Goal: Complete application form

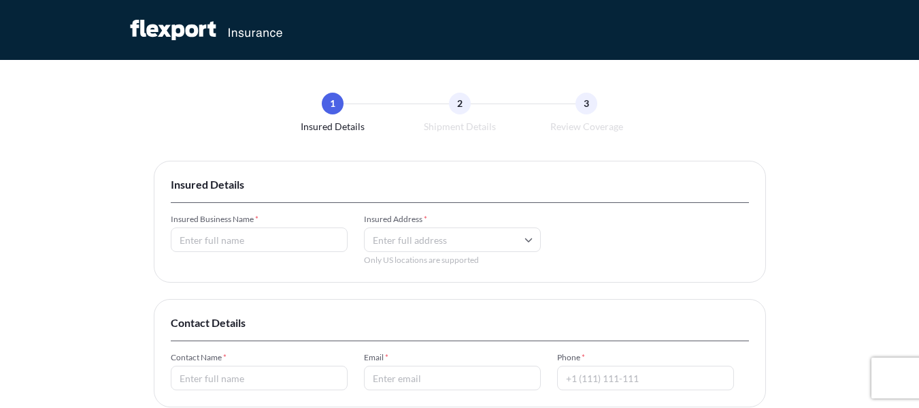
click at [246, 237] on input "Insured Business Name *" at bounding box center [259, 239] width 177 height 24
type input "Roswil Ltd Co LLC"
click at [394, 237] on input "Insured Address *" at bounding box center [452, 239] width 177 height 24
click at [374, 237] on input "[GEOGRAPHIC_DATA]" at bounding box center [452, 239] width 177 height 24
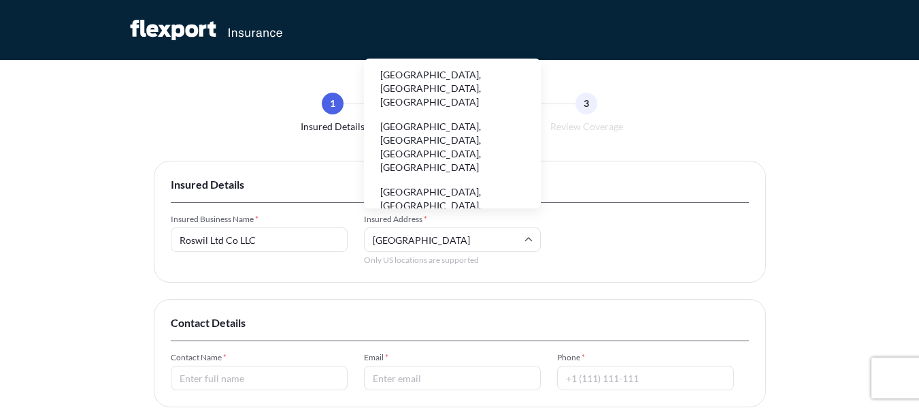
drag, startPoint x: 435, startPoint y: 240, endPoint x: 355, endPoint y: 238, distance: 80.3
click at [355, 238] on div "Insured Business Name * Roswil Ltd Co LLC Insured Address * [GEOGRAPHIC_DATA] O…" at bounding box center [460, 240] width 578 height 52
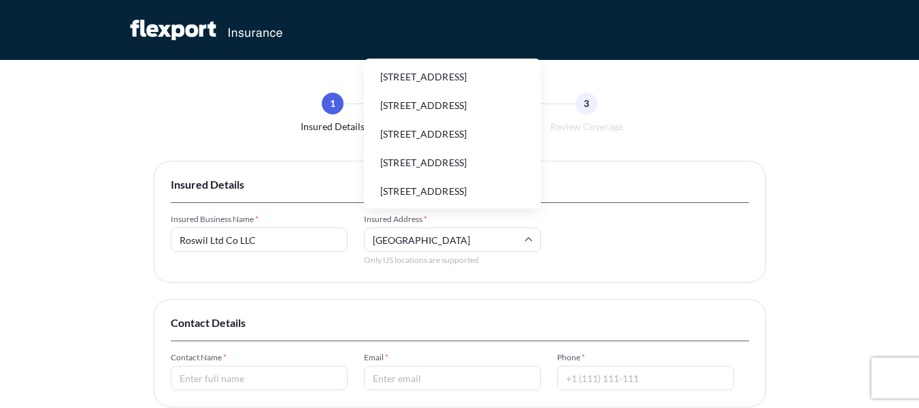
click at [484, 86] on li "[STREET_ADDRESS]" at bounding box center [452, 77] width 166 height 26
type input "[STREET_ADDRESS]"
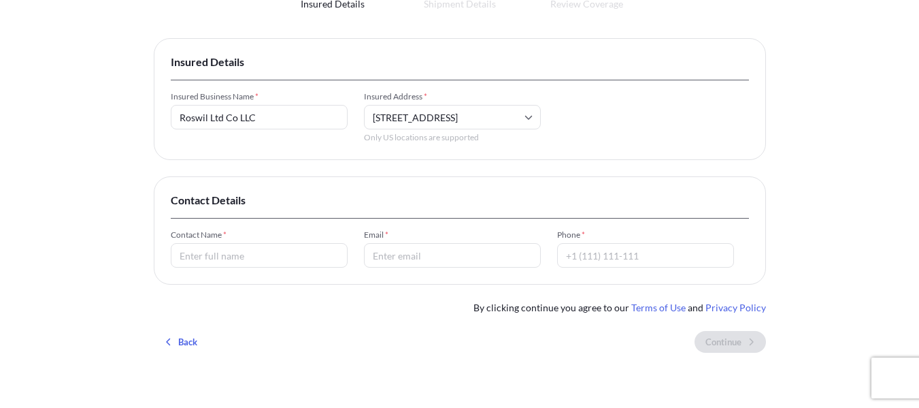
scroll to position [136, 0]
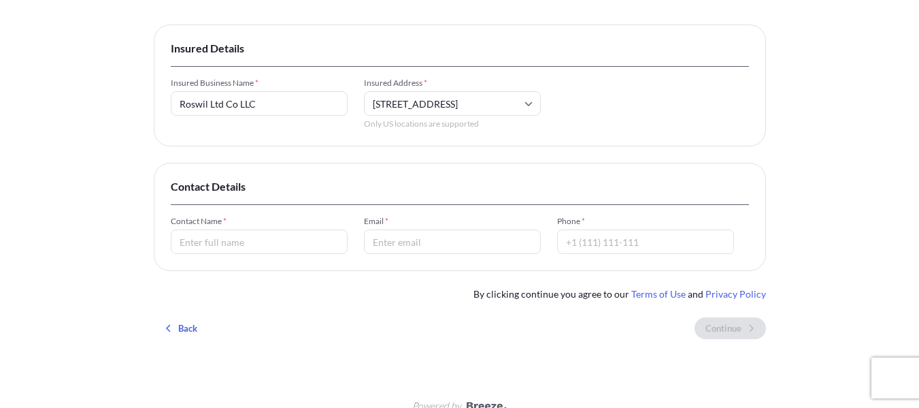
click at [225, 243] on input "Contact Name *" at bounding box center [259, 241] width 177 height 24
type input "[PERSON_NAME]"
click at [405, 244] on input "Email *" at bounding box center [452, 241] width 177 height 24
type input "[EMAIL_ADDRESS][DOMAIN_NAME]"
click at [614, 246] on input "Phone *" at bounding box center [645, 241] width 177 height 24
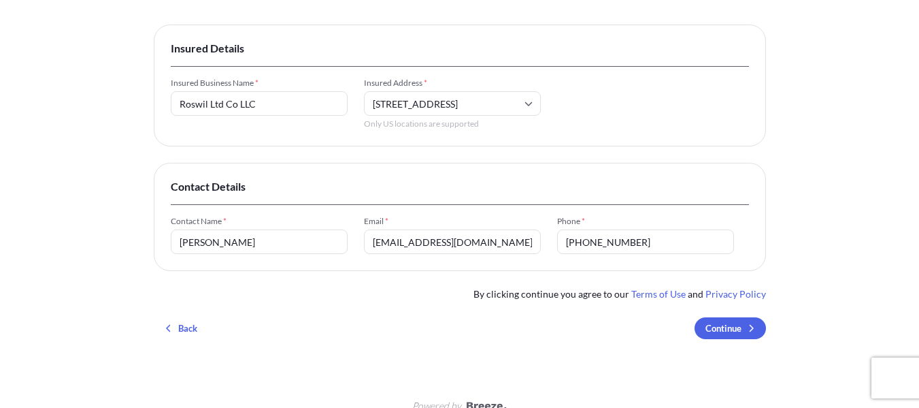
type input "[PHONE_NUMBER]"
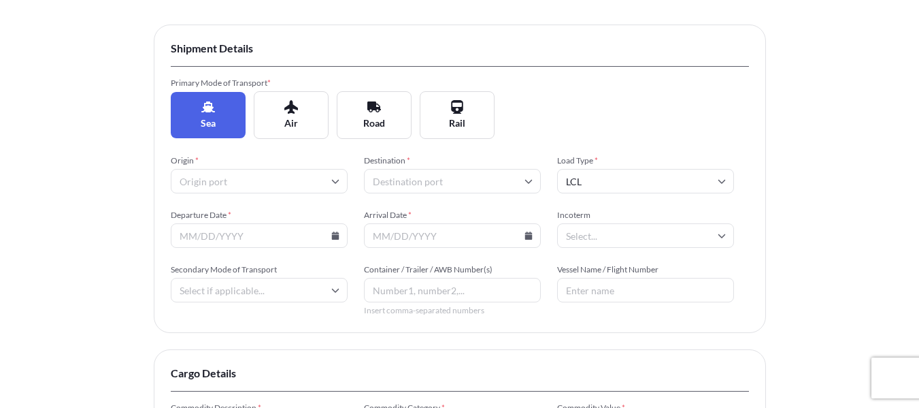
click at [259, 184] on input "Origin *" at bounding box center [259, 181] width 177 height 24
click at [286, 184] on input "Origin *" at bounding box center [259, 181] width 177 height 24
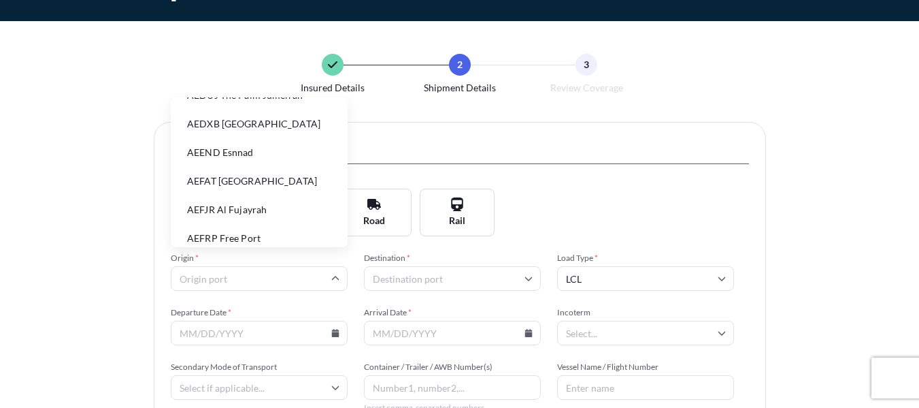
scroll to position [0, 0]
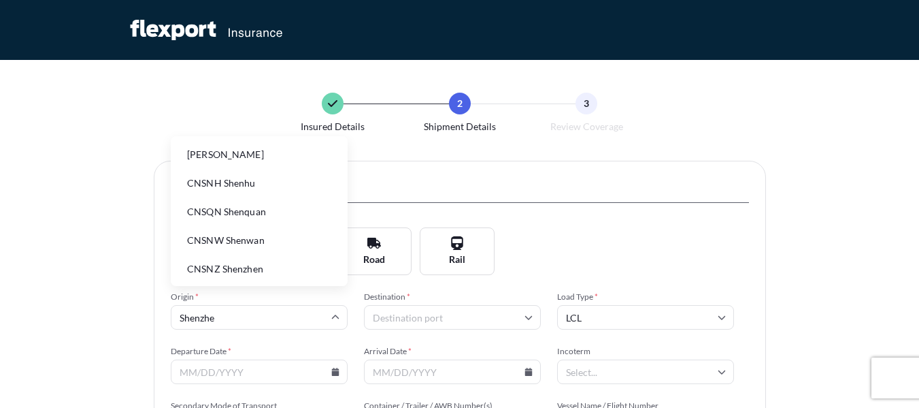
type input "[GEOGRAPHIC_DATA]"
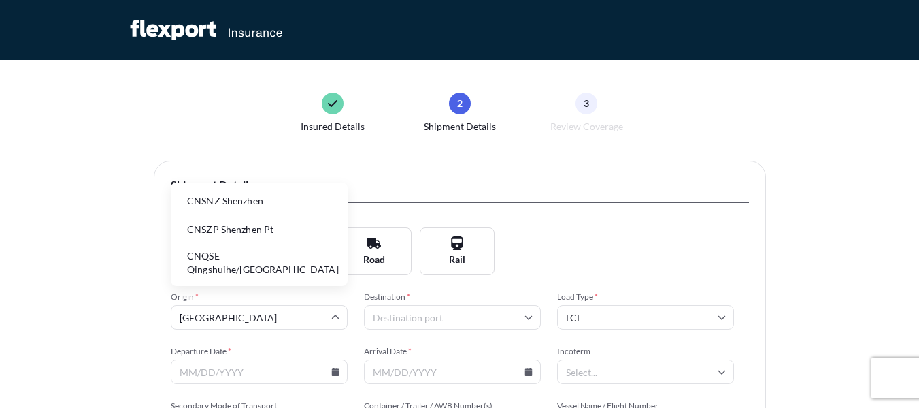
click at [266, 210] on li "CNSNZ Shenzhen" at bounding box center [259, 201] width 166 height 26
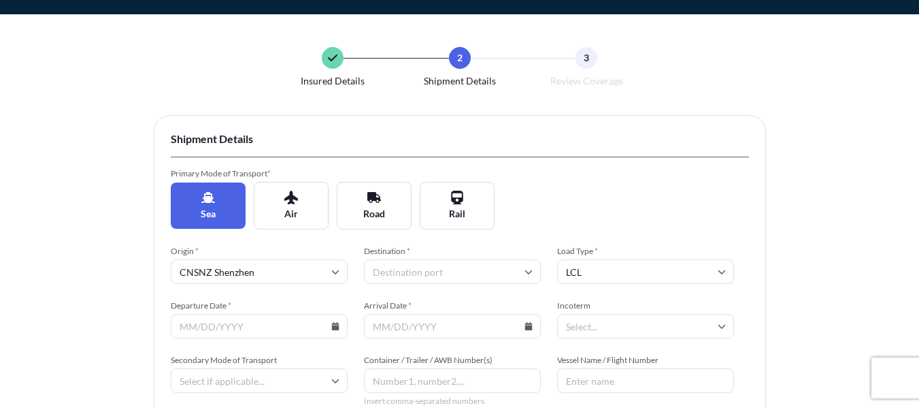
scroll to position [136, 0]
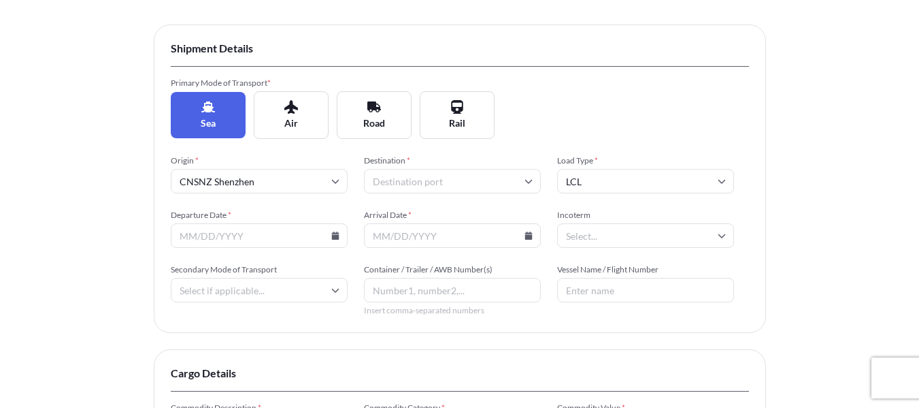
click at [425, 184] on input "Destination *" at bounding box center [452, 181] width 177 height 24
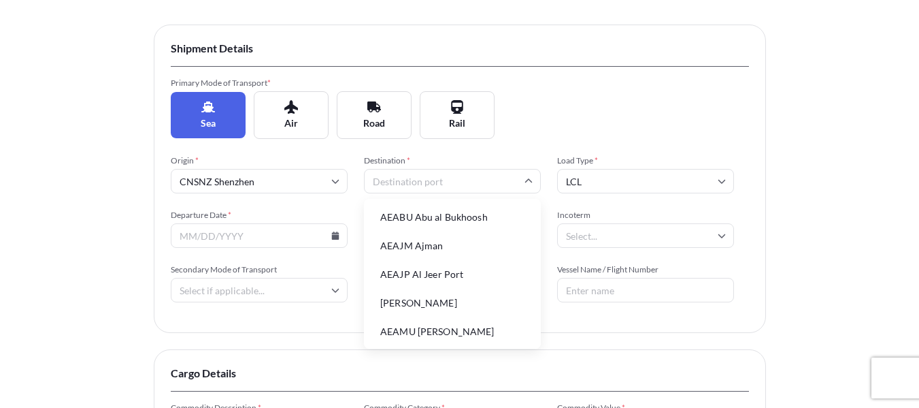
click at [437, 179] on input "Destination *" at bounding box center [452, 181] width 177 height 24
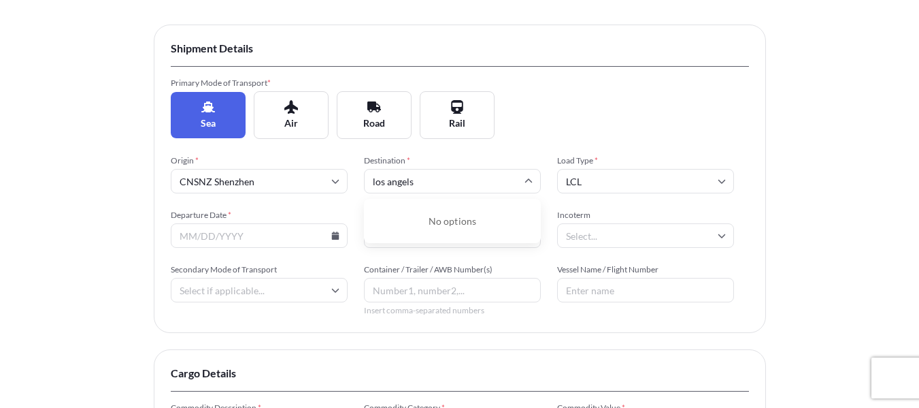
click at [131, 207] on div "Insured Details 2 Shipment Details 3 Review Coverage Shipment Details Primary M…" at bounding box center [459, 282] width 919 height 837
click at [315, 236] on input "Departure Date *" at bounding box center [259, 235] width 177 height 24
click at [427, 173] on input "los angels" at bounding box center [452, 181] width 177 height 24
click at [456, 170] on input "los angels" at bounding box center [452, 181] width 177 height 24
drag, startPoint x: 473, startPoint y: 176, endPoint x: 346, endPoint y: 177, distance: 127.2
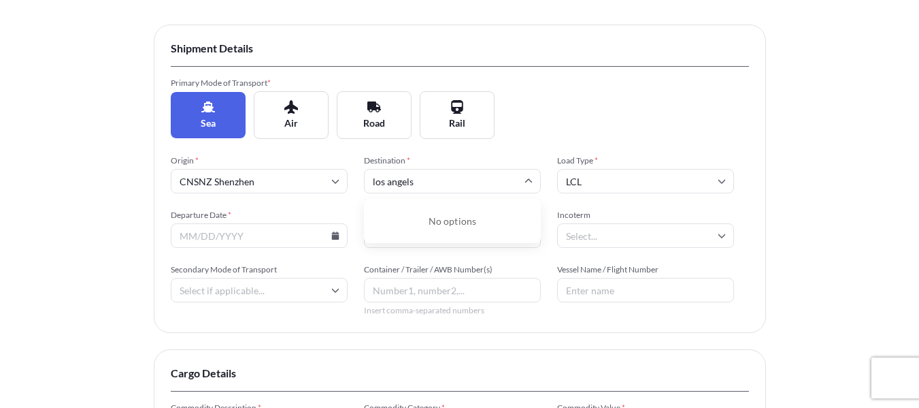
click at [346, 177] on div "Origin * CNSNZ Shenzhen Destination * los angels No options Load Type * LCL Dep…" at bounding box center [460, 235] width 578 height 161
click at [431, 176] on input "los angels" at bounding box center [452, 181] width 177 height 24
type input "[GEOGRAPHIC_DATA]"
click at [439, 210] on li "USLAX [GEOGRAPHIC_DATA]" at bounding box center [452, 217] width 166 height 26
click at [457, 173] on input "USLAX [GEOGRAPHIC_DATA]" at bounding box center [452, 181] width 177 height 24
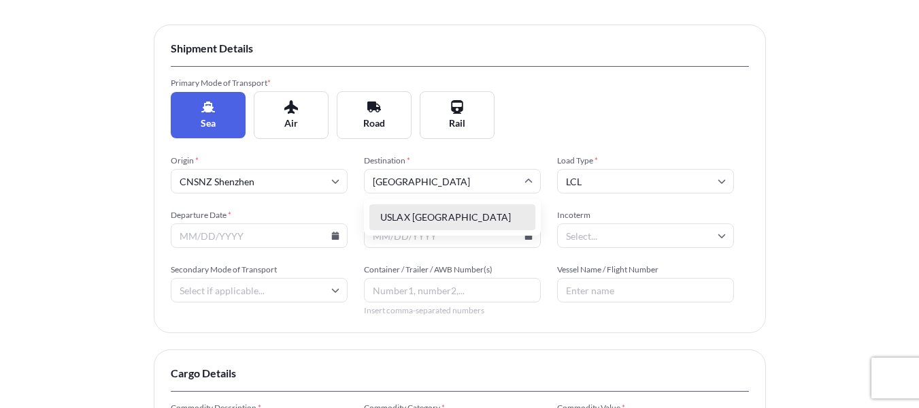
drag, startPoint x: 428, startPoint y: 210, endPoint x: 436, endPoint y: 203, distance: 10.2
click at [430, 209] on li "USLAX [GEOGRAPHIC_DATA]" at bounding box center [452, 217] width 166 height 26
type input "USLAX [GEOGRAPHIC_DATA]"
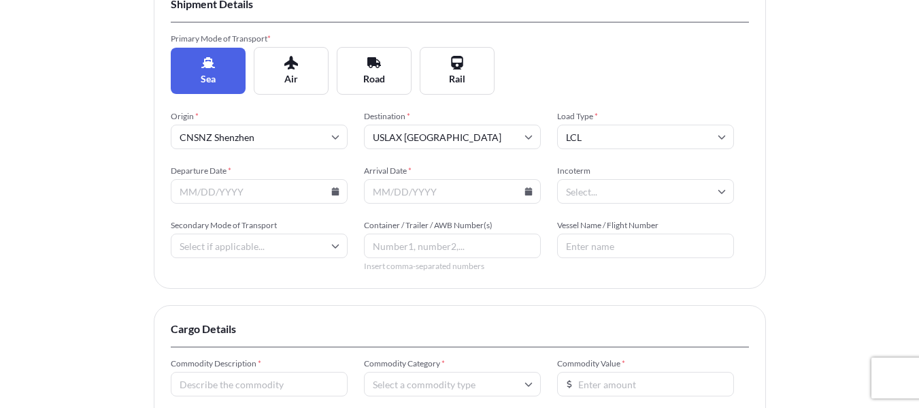
scroll to position [204, 0]
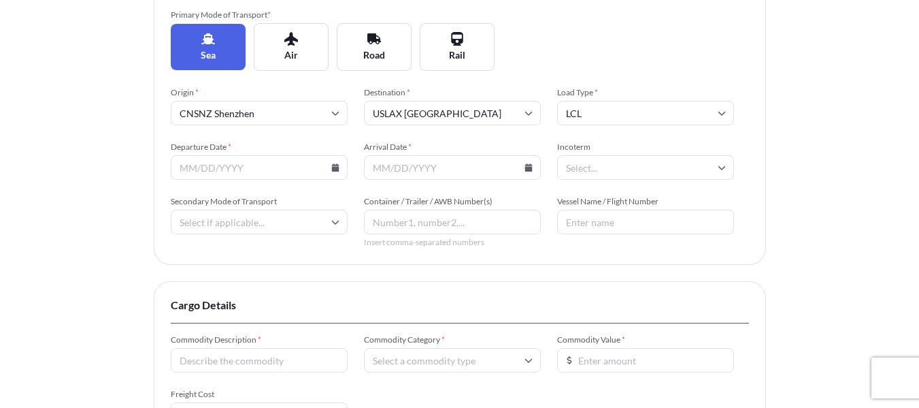
click at [277, 168] on input "Departure Date *" at bounding box center [259, 167] width 177 height 24
click at [342, 173] on input "Departure Date *" at bounding box center [259, 167] width 177 height 24
click at [336, 167] on icon at bounding box center [334, 167] width 7 height 8
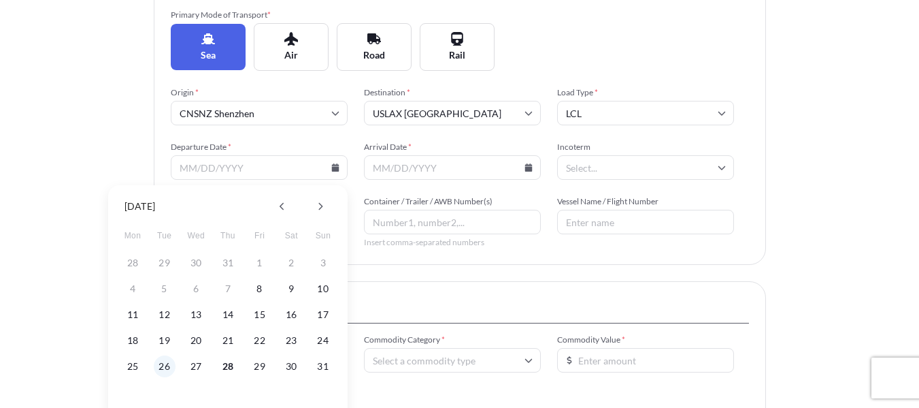
click at [170, 367] on button "26" at bounding box center [165, 366] width 22 height 22
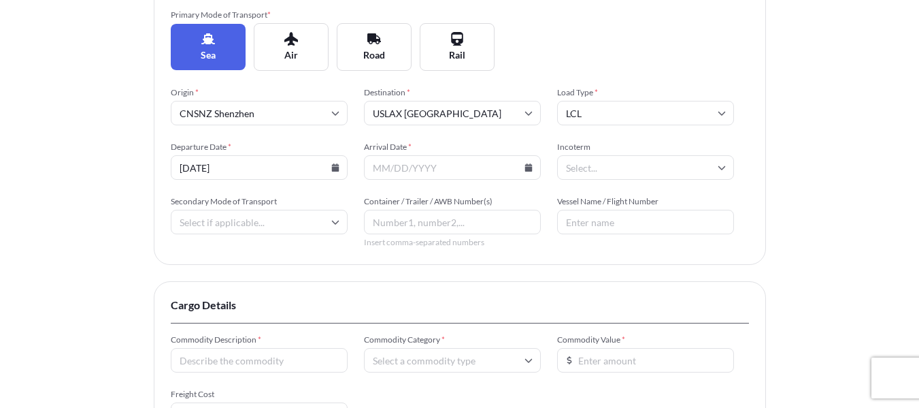
type input "[DATE]"
click at [440, 163] on input "Arrival Date *" at bounding box center [452, 167] width 177 height 24
click at [531, 171] on icon at bounding box center [528, 167] width 7 height 8
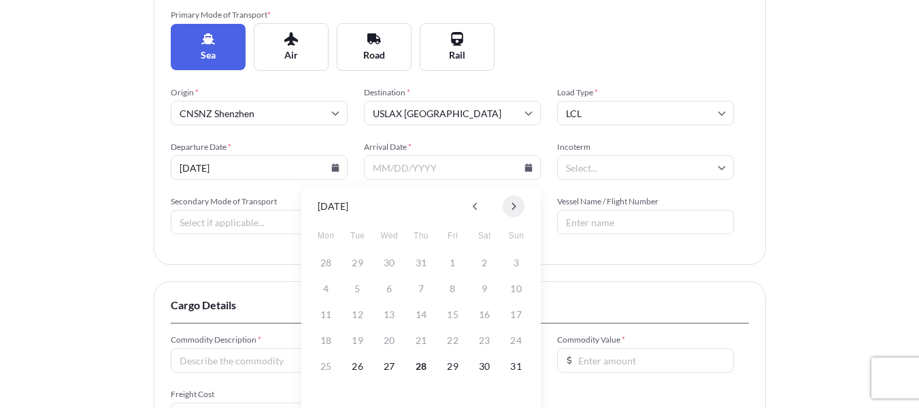
click at [511, 201] on button at bounding box center [514, 206] width 22 height 22
click at [471, 206] on button at bounding box center [476, 206] width 22 height 22
click at [331, 293] on button "8" at bounding box center [326, 289] width 22 height 22
type input "[DATE]"
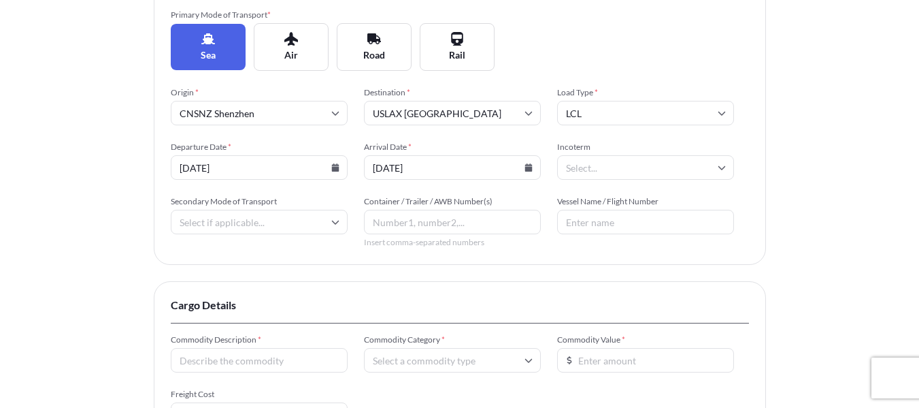
click at [833, 183] on div "Insured Details 2 Shipment Details 3 Review Coverage Shipment Details Primary M…" at bounding box center [459, 214] width 919 height 837
click at [701, 166] on input "Incoterm" at bounding box center [645, 167] width 177 height 24
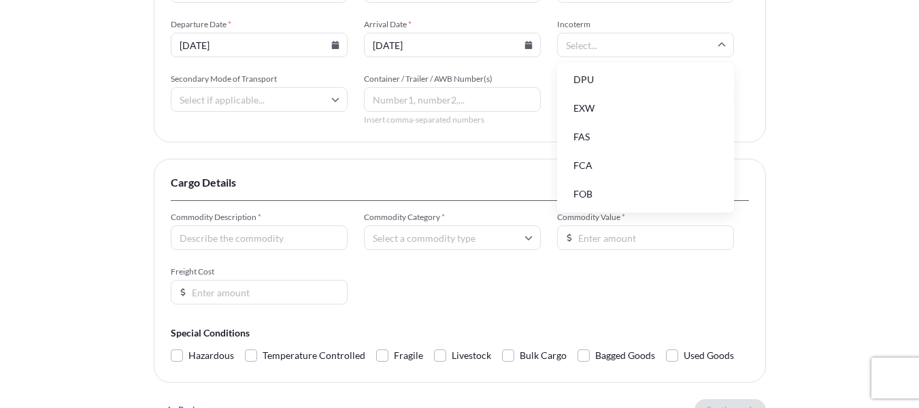
scroll to position [429, 0]
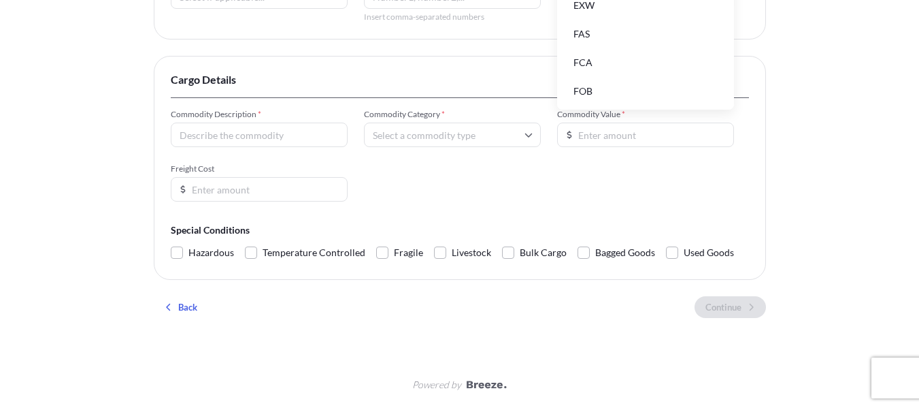
click at [638, 90] on li "FOB" at bounding box center [646, 91] width 166 height 26
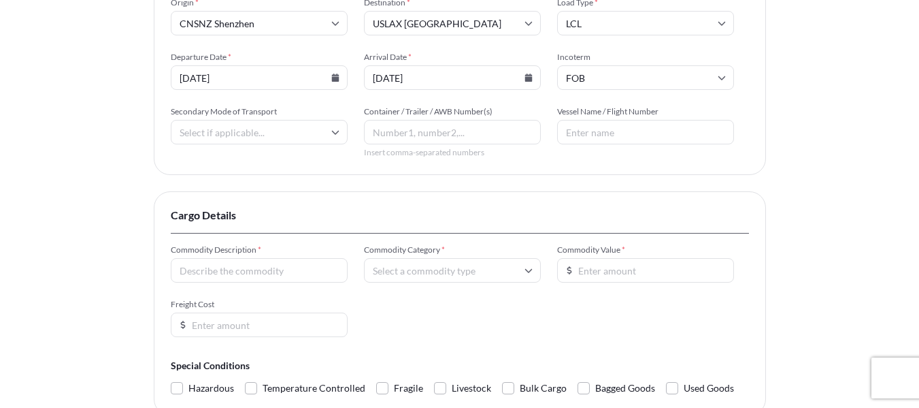
scroll to position [293, 0]
click at [305, 129] on input "Secondary Mode of Transport" at bounding box center [259, 132] width 177 height 24
click at [198, 225] on div "Road" at bounding box center [259, 227] width 166 height 26
type input "Road"
click at [600, 131] on input "Vessel Name / Flight Number" at bounding box center [645, 132] width 177 height 24
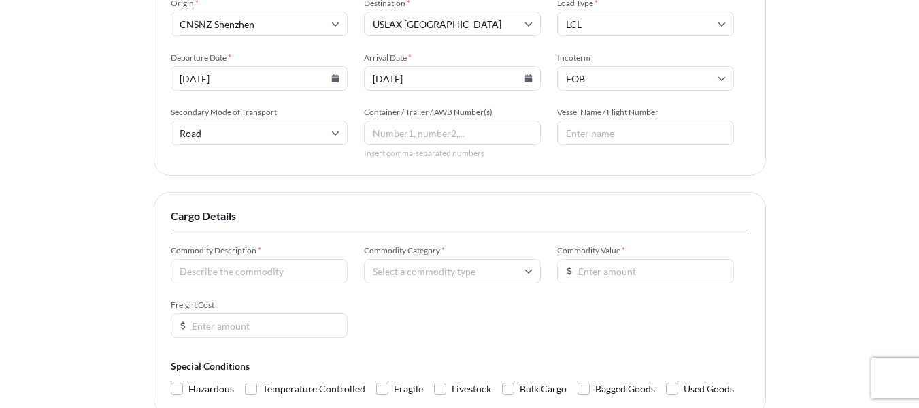
paste input "EVER MACRO/1416-004E"
type input "EVER MACRO/1416-004E"
click at [824, 169] on div "Insured Details 2 Shipment Details 3 Review Coverage Shipment Details Primary M…" at bounding box center [459, 125] width 919 height 837
click at [221, 267] on input "Commodity Description *" at bounding box center [259, 271] width 177 height 24
type input "Bubble Mailers"
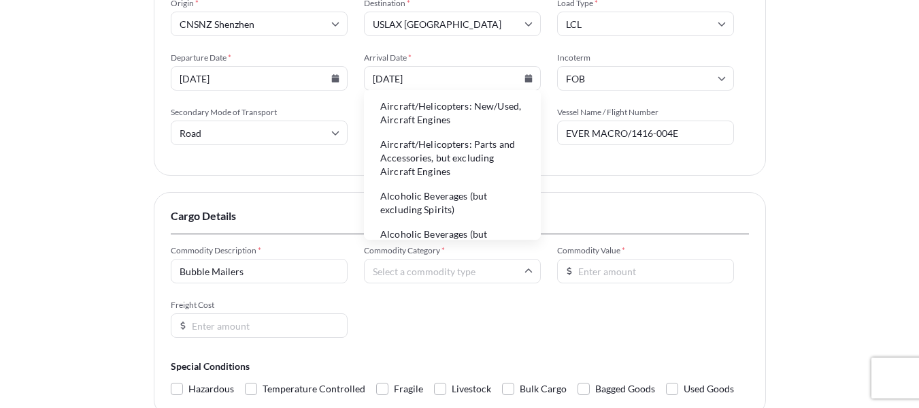
click at [423, 281] on input "Commodity Category *" at bounding box center [452, 271] width 177 height 24
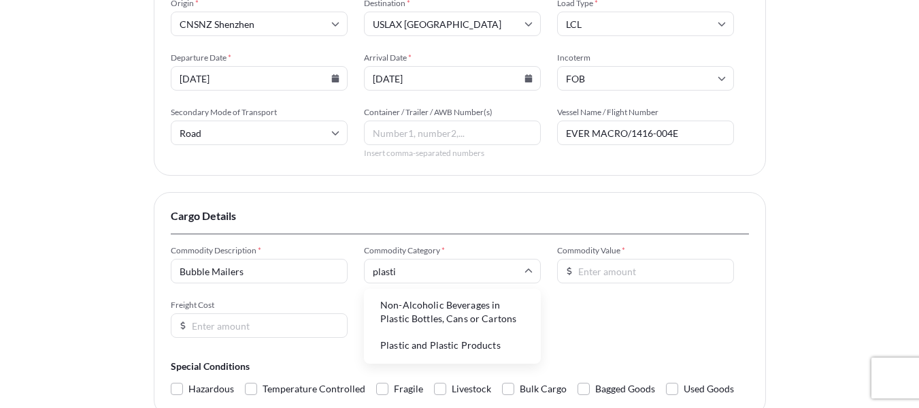
type input "plastic"
click at [449, 346] on li "Plastic and Plastic Products" at bounding box center [452, 345] width 166 height 26
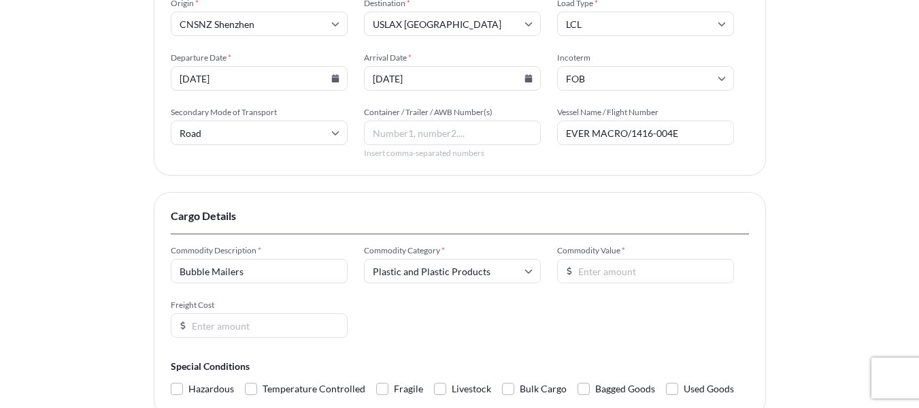
click at [642, 269] on input "Commodity Value *" at bounding box center [645, 271] width 177 height 24
paste input "2540.49"
type input "2540.49"
click at [794, 252] on div "Insured Details 2 Shipment Details 3 Review Coverage Shipment Details Primary M…" at bounding box center [459, 125] width 919 height 837
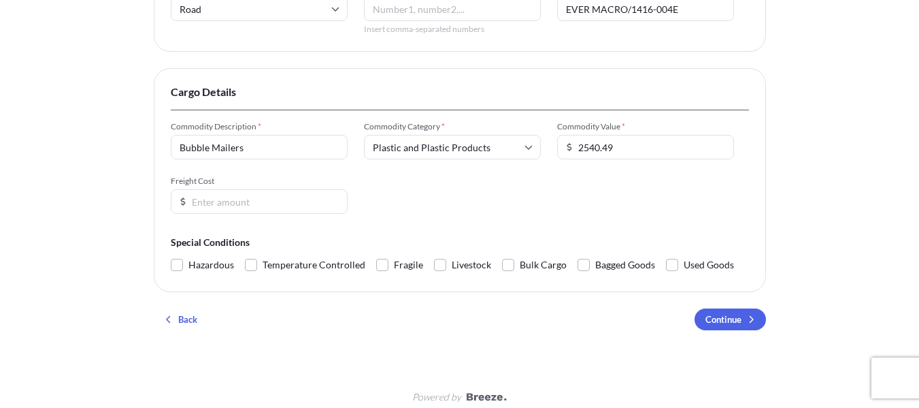
scroll to position [429, 0]
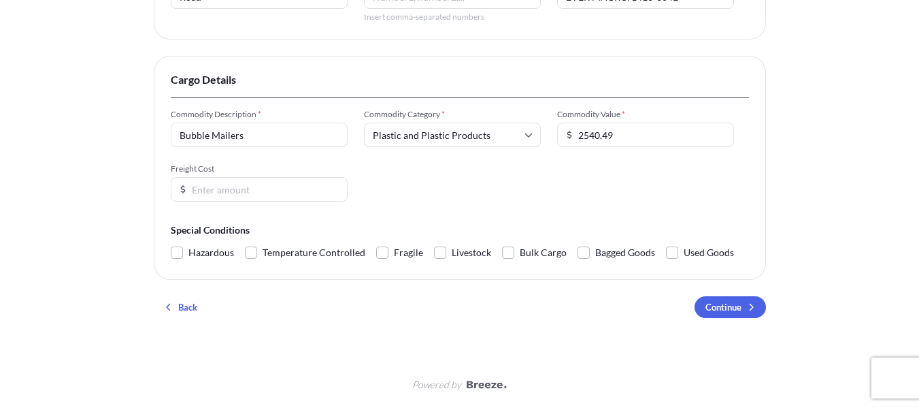
click at [203, 188] on input "Freight Cost" at bounding box center [259, 189] width 177 height 24
paste input "2183.24"
type input "2183.24"
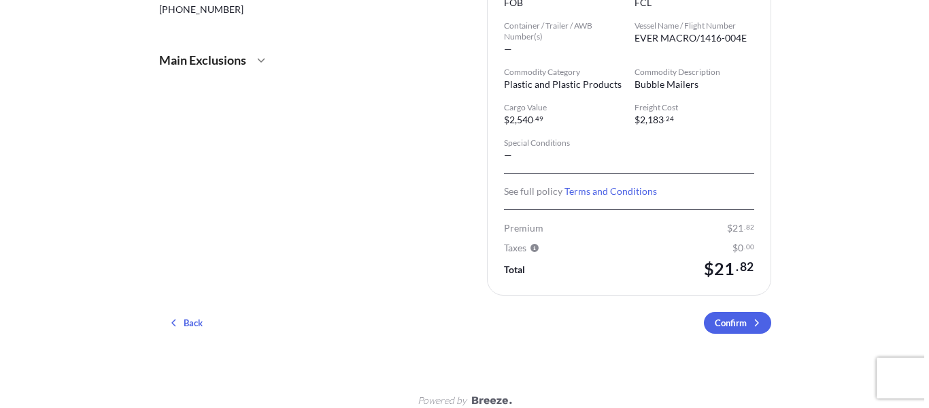
scroll to position [350, 0]
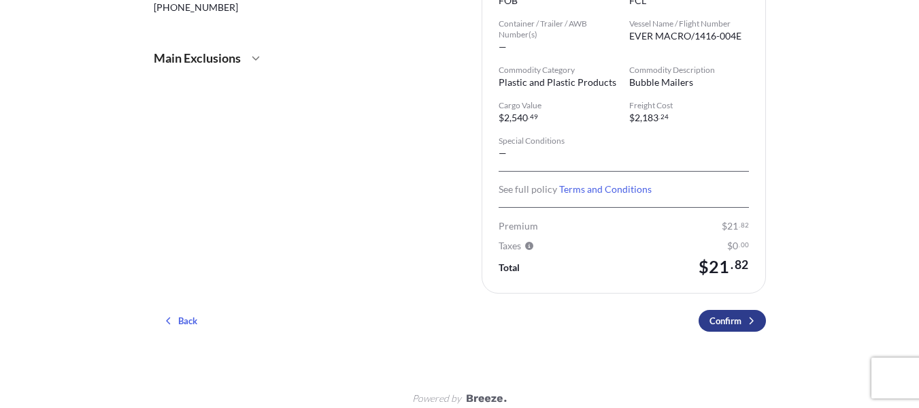
click at [732, 314] on p "Confirm" at bounding box center [726, 321] width 32 height 14
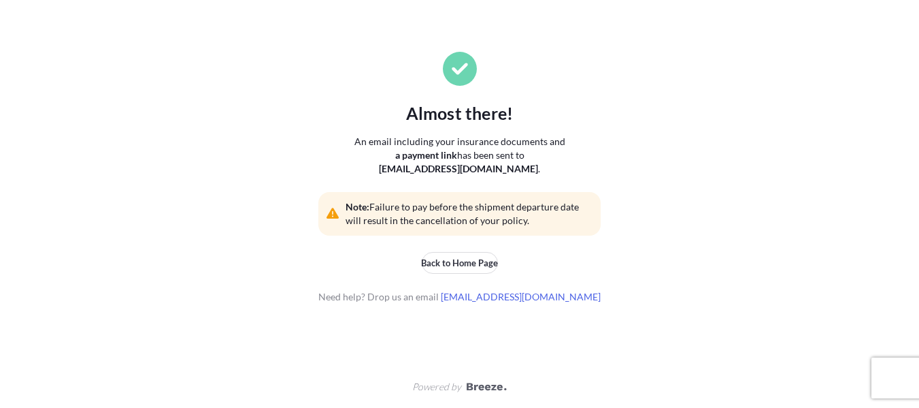
scroll to position [138, 0]
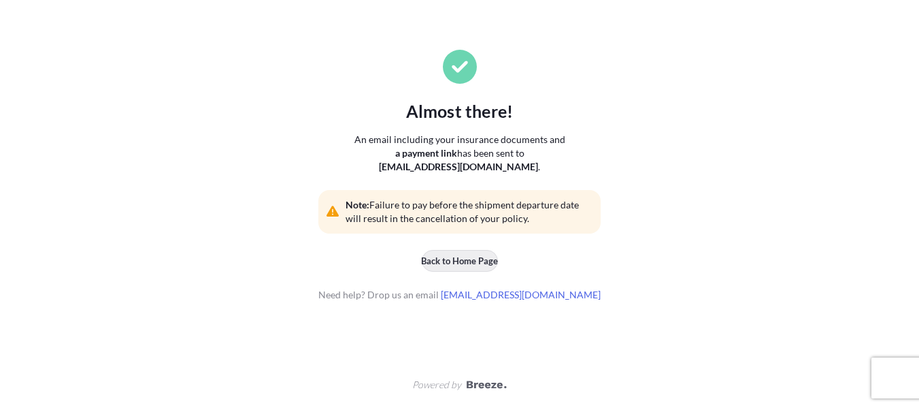
click at [472, 259] on p "Back to Home Page" at bounding box center [459, 261] width 77 height 14
